Goal: Task Accomplishment & Management: Manage account settings

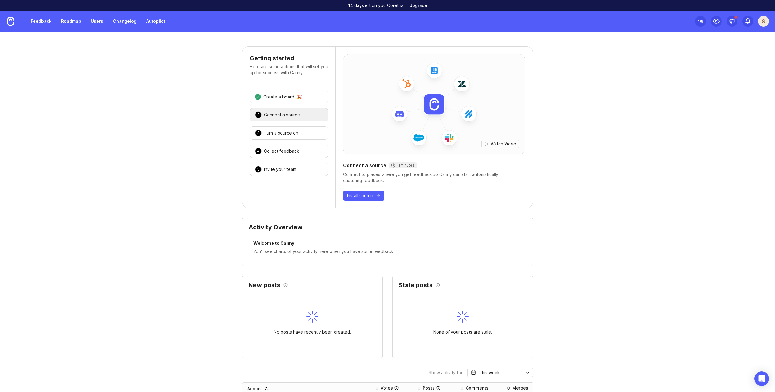
click at [700, 23] on div "1 /5" at bounding box center [700, 21] width 5 height 8
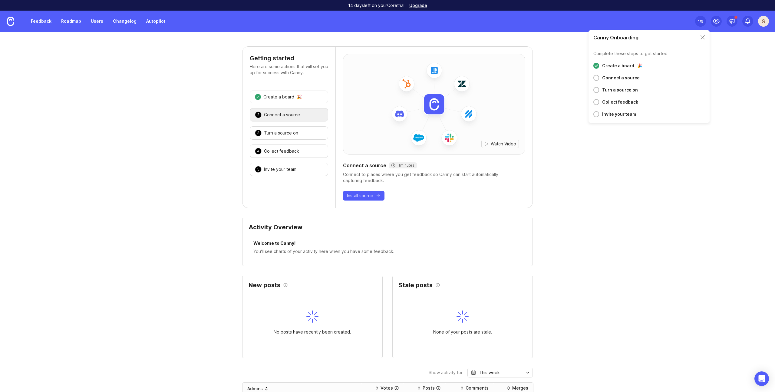
click at [764, 25] on div "S" at bounding box center [764, 21] width 11 height 11
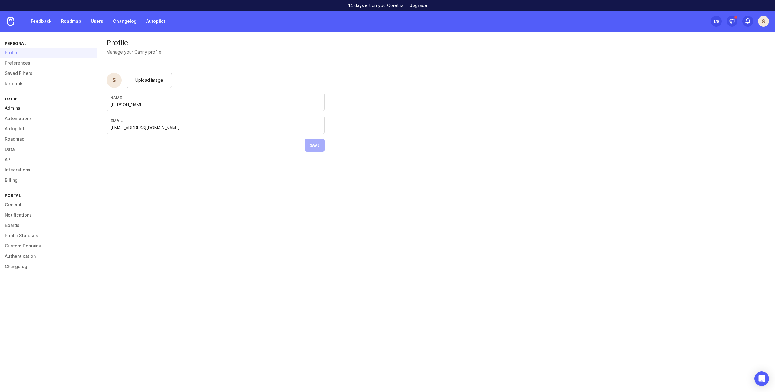
click at [15, 109] on link "Admins" at bounding box center [48, 108] width 97 height 10
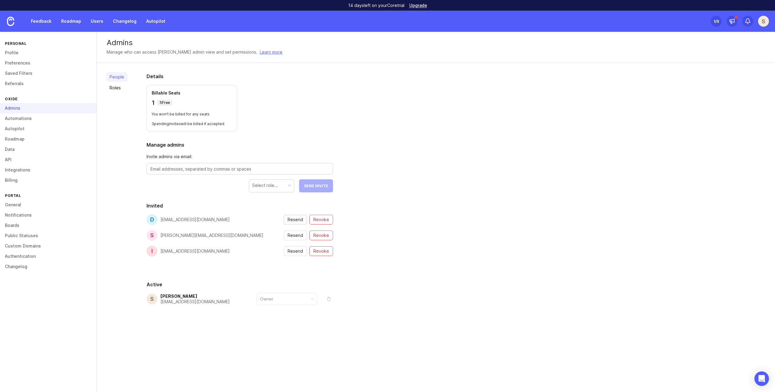
click at [296, 219] on span "Resend" at bounding box center [295, 220] width 15 height 6
drag, startPoint x: 158, startPoint y: 103, endPoint x: 176, endPoint y: 103, distance: 17.9
click at [176, 103] on div "1 5 Free" at bounding box center [192, 102] width 81 height 8
click at [118, 87] on link "Roles" at bounding box center [117, 88] width 22 height 10
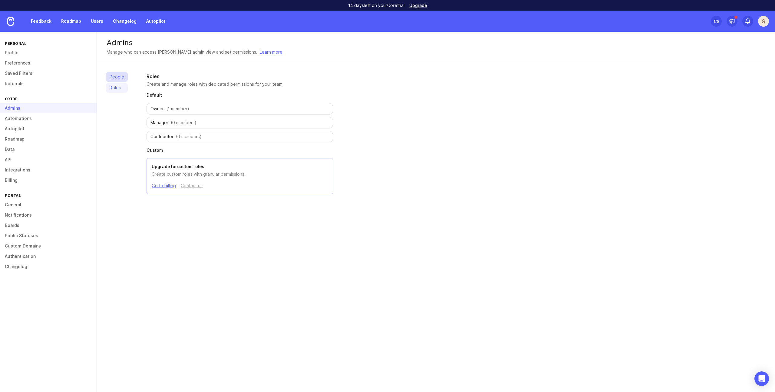
click at [119, 79] on link "People" at bounding box center [117, 77] width 22 height 10
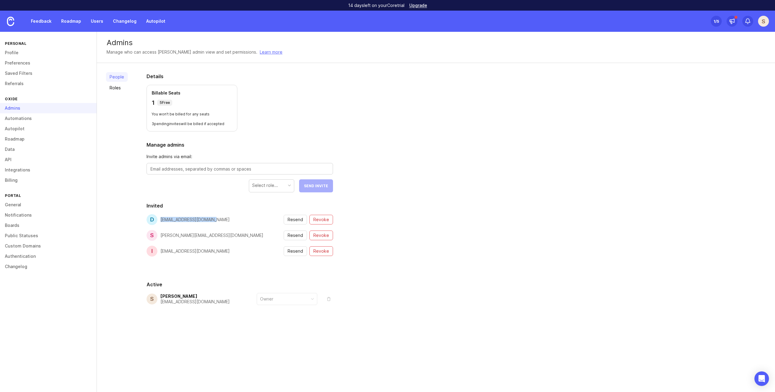
drag, startPoint x: 211, startPoint y: 221, endPoint x: 160, endPoint y: 221, distance: 51.5
click at [160, 221] on div "d d.zagurskii@hyperhug.io Resend Revoke" at bounding box center [240, 219] width 187 height 11
copy div "[EMAIL_ADDRESS][DOMAIN_NAME]"
click at [320, 219] on span "Revoke" at bounding box center [322, 220] width 16 height 6
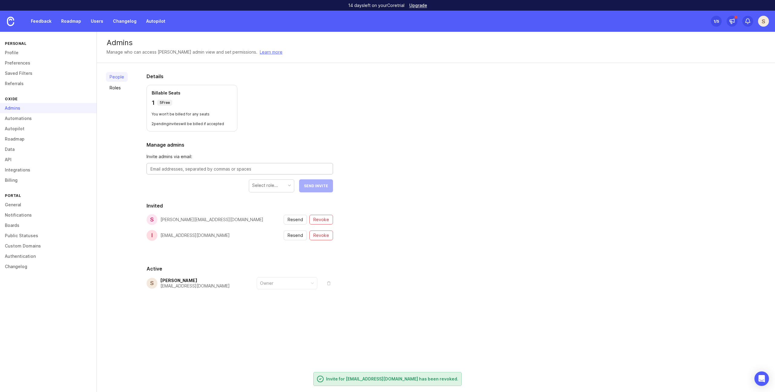
click at [180, 170] on textarea at bounding box center [240, 169] width 179 height 7
paste textarea "[EMAIL_ADDRESS][DOMAIN_NAME]"
type textarea "[EMAIL_ADDRESS][DOMAIN_NAME]"
click at [285, 189] on div "Select role..." at bounding box center [271, 186] width 45 height 12
click at [314, 186] on span "Send Invite" at bounding box center [316, 186] width 24 height 5
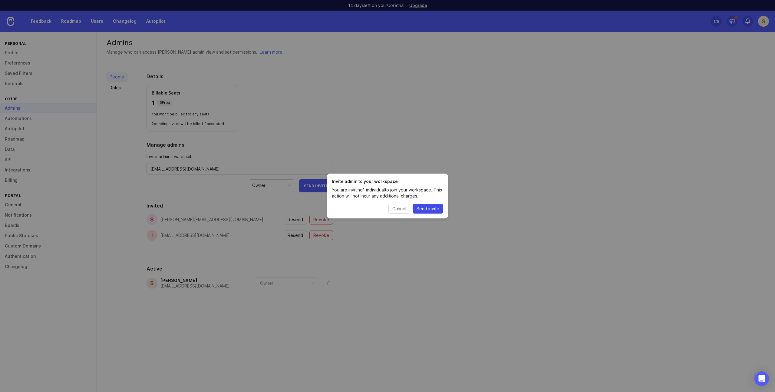
click at [427, 209] on span "Send invite" at bounding box center [428, 209] width 23 height 6
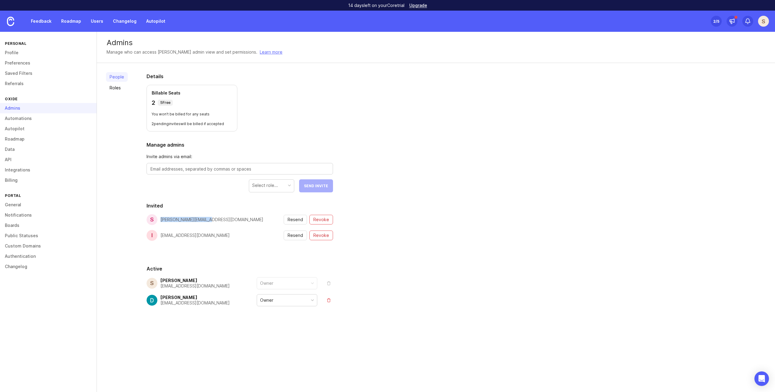
drag, startPoint x: 208, startPoint y: 222, endPoint x: 159, endPoint y: 221, distance: 48.8
click at [159, 220] on div "s [PERSON_NAME][EMAIL_ADDRESS][DOMAIN_NAME] Resend Revoke" at bounding box center [240, 219] width 187 height 11
copy div "[PERSON_NAME][EMAIL_ADDRESS][DOMAIN_NAME]"
click at [324, 217] on span "Revoke" at bounding box center [322, 220] width 16 height 6
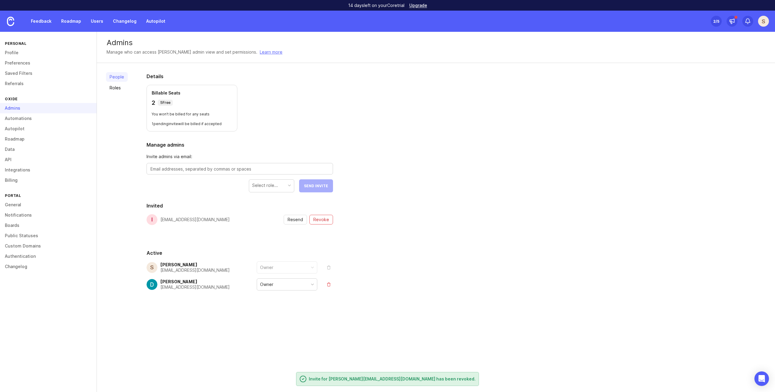
click at [222, 164] on div at bounding box center [240, 169] width 187 height 12
paste textarea "[PERSON_NAME][EMAIL_ADDRESS][DOMAIN_NAME]"
type textarea "[PERSON_NAME][EMAIL_ADDRESS][DOMAIN_NAME]"
click at [287, 185] on div "Select role..." at bounding box center [271, 186] width 45 height 12
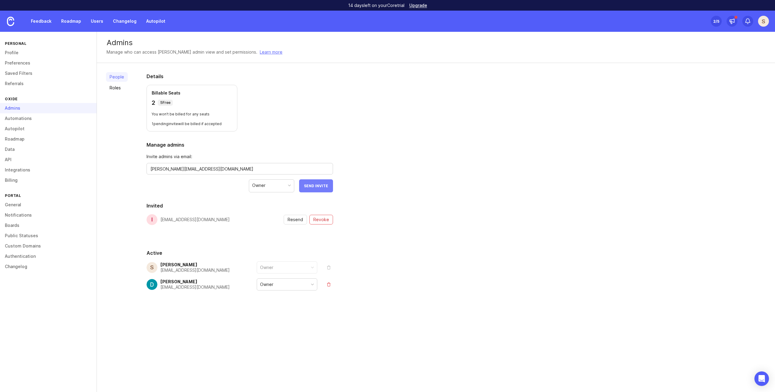
click at [317, 185] on span "Send Invite" at bounding box center [316, 186] width 24 height 5
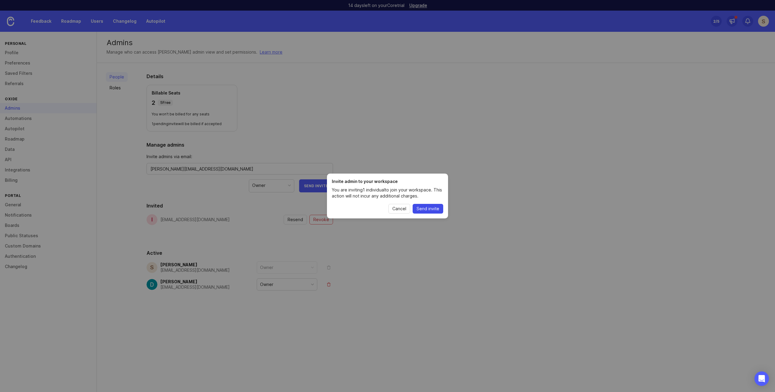
click at [427, 209] on span "Send invite" at bounding box center [428, 209] width 23 height 6
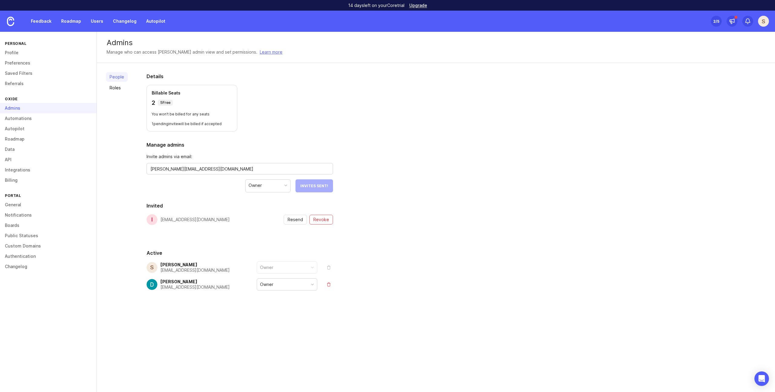
click at [212, 221] on div "[EMAIL_ADDRESS][DOMAIN_NAME]" at bounding box center [195, 219] width 69 height 4
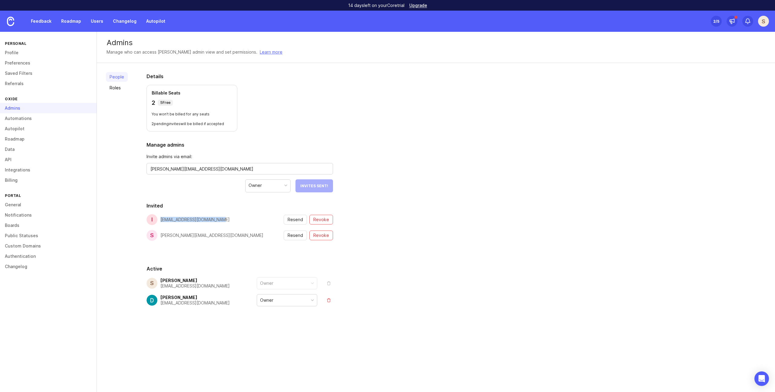
drag, startPoint x: 159, startPoint y: 219, endPoint x: 249, endPoint y: 219, distance: 90.3
click at [249, 219] on div "i [EMAIL_ADDRESS][DOMAIN_NAME] Resend Revoke" at bounding box center [240, 219] width 187 height 11
copy div "[EMAIL_ADDRESS][DOMAIN_NAME]"
click at [326, 220] on span "Revoke" at bounding box center [322, 220] width 16 height 6
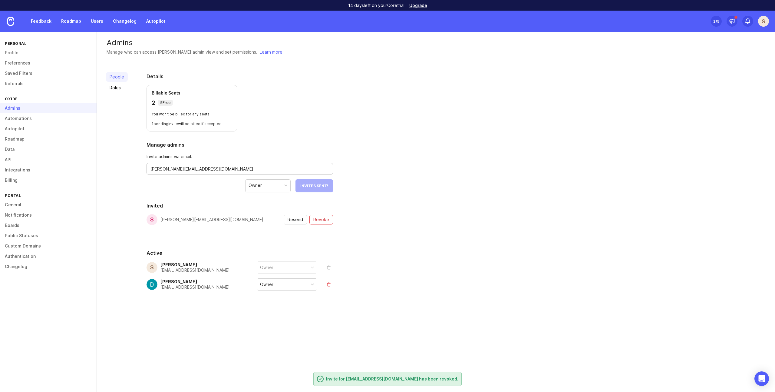
click at [202, 172] on textarea "[PERSON_NAME][EMAIL_ADDRESS][DOMAIN_NAME]" at bounding box center [240, 169] width 179 height 7
paste textarea "[EMAIL_ADDRESS][DOMAIN_NAME]"
type textarea "[EMAIL_ADDRESS][DOMAIN_NAME]"
click at [277, 185] on div "Owner" at bounding box center [271, 186] width 45 height 12
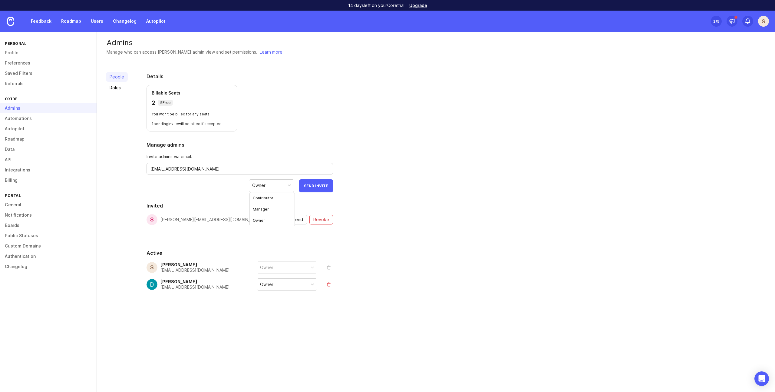
click at [349, 194] on div "People Roles Details Billable Seats 2 5 Free You won't be billed for any seats …" at bounding box center [436, 196] width 679 height 266
click at [283, 190] on div "Owner" at bounding box center [271, 186] width 45 height 12
click at [320, 192] on button "Send Invite" at bounding box center [316, 185] width 34 height 13
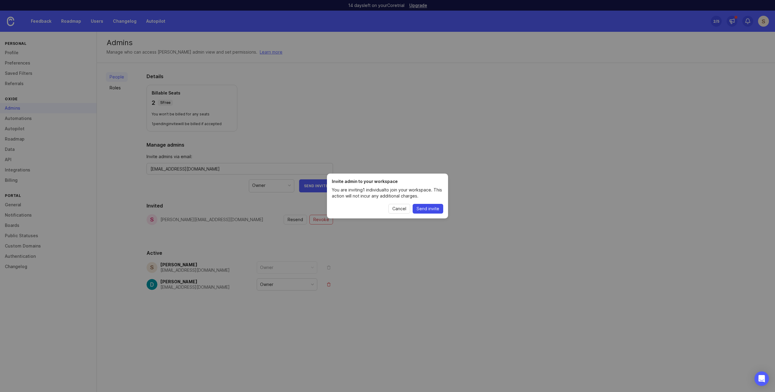
click at [430, 207] on span "Send invite" at bounding box center [428, 209] width 23 height 6
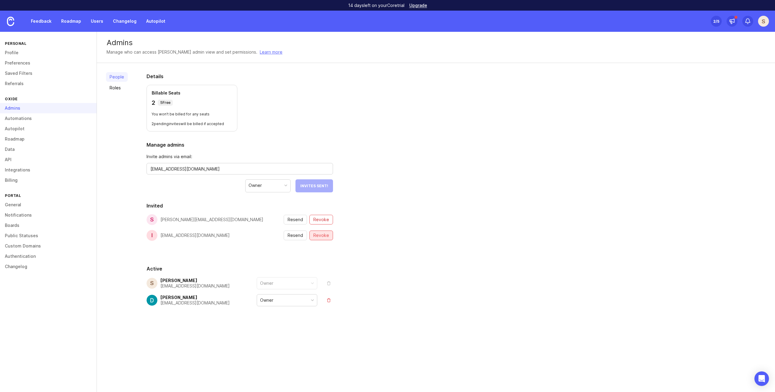
click at [325, 237] on span "Revoke" at bounding box center [322, 235] width 16 height 6
click at [37, 23] on link "Feedback" at bounding box center [41, 21] width 28 height 11
